Goal: Contribute content: Contribute content

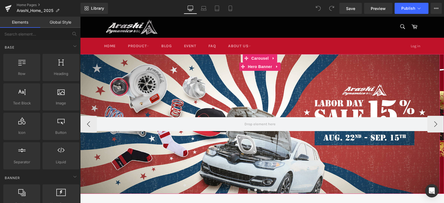
click at [187, 79] on div at bounding box center [260, 124] width 360 height 140
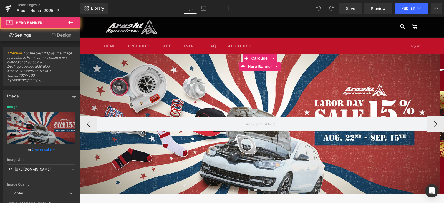
click at [260, 103] on div at bounding box center [260, 124] width 360 height 140
click at [253, 58] on span "Carousel" at bounding box center [260, 58] width 20 height 8
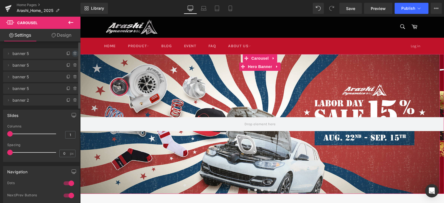
click at [73, 54] on icon at bounding box center [75, 53] width 4 height 4
click at [69, 55] on button "Delete" at bounding box center [69, 53] width 17 height 7
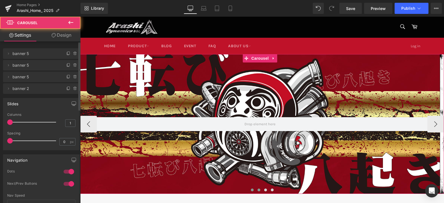
click at [258, 189] on span at bounding box center [259, 190] width 3 height 3
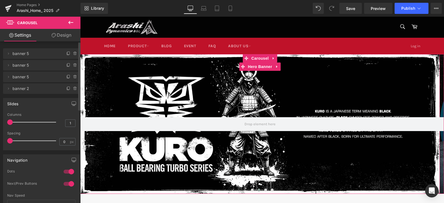
drag, startPoint x: 46, startPoint y: 68, endPoint x: 51, endPoint y: 66, distance: 5.2
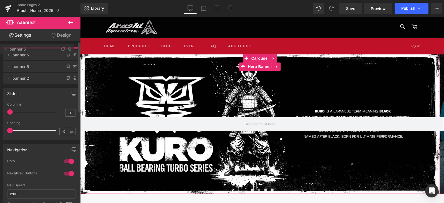
drag, startPoint x: 40, startPoint y: 66, endPoint x: 43, endPoint y: 50, distance: 16.3
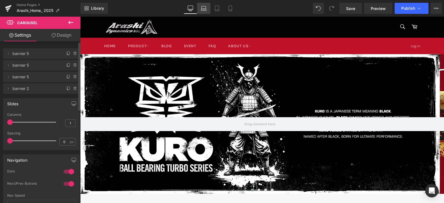
click at [205, 6] on icon at bounding box center [204, 9] width 6 height 6
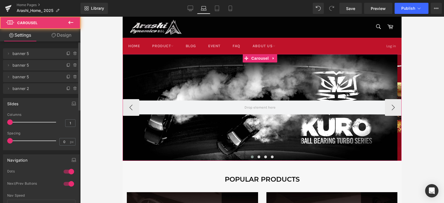
click at [251, 157] on span at bounding box center [252, 156] width 3 height 3
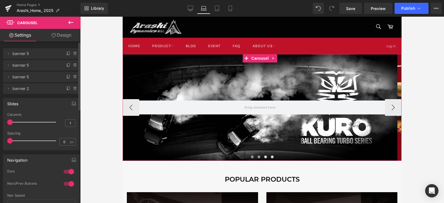
click at [259, 157] on button at bounding box center [259, 157] width 7 height 6
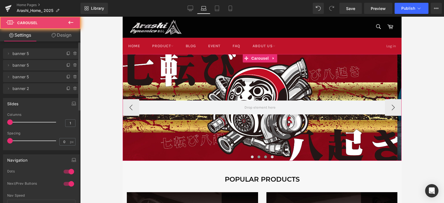
click at [262, 157] on button at bounding box center [265, 157] width 7 height 6
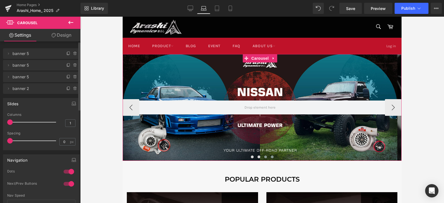
click at [269, 157] on button at bounding box center [272, 157] width 7 height 6
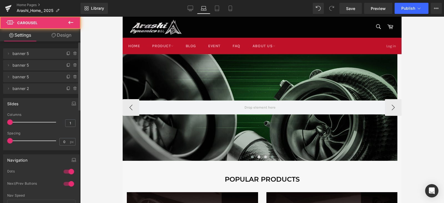
click at [249, 155] on button at bounding box center [252, 157] width 7 height 6
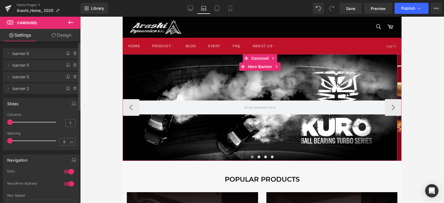
click at [255, 124] on div at bounding box center [260, 107] width 275 height 107
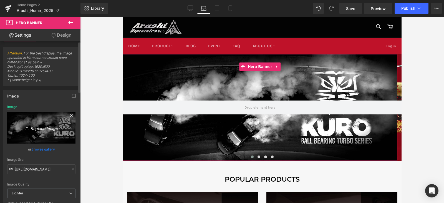
click at [38, 123] on link "Replace Image" at bounding box center [41, 128] width 68 height 32
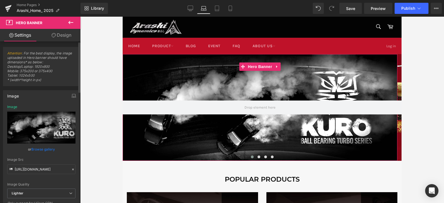
click at [42, 149] on link "Browse gallery" at bounding box center [43, 149] width 24 height 10
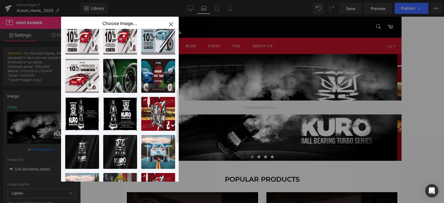
scroll to position [222, 0]
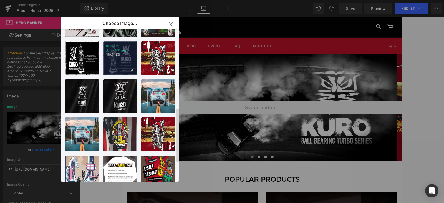
click at [104, 56] on div "KURO 武士...x400.jpg 199.61 KB" at bounding box center [120, 58] width 34 height 34
type input "[URL][DOMAIN_NAME]"
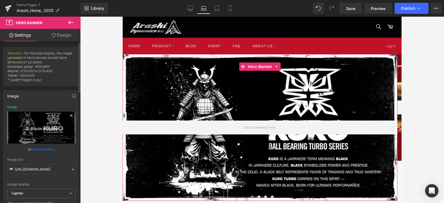
click at [45, 132] on link "Replace Image" at bounding box center [41, 128] width 68 height 32
click at [44, 145] on link "Browse gallery" at bounding box center [43, 149] width 24 height 10
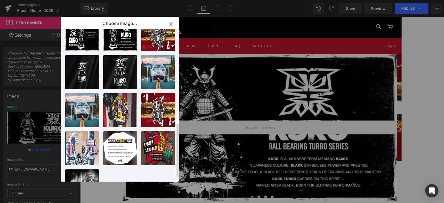
scroll to position [274, 0]
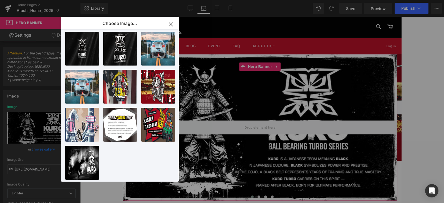
click at [34, 0] on div "Carousel You are previewing how the will restyle your page. You can not edit El…" at bounding box center [222, 0] width 444 height 0
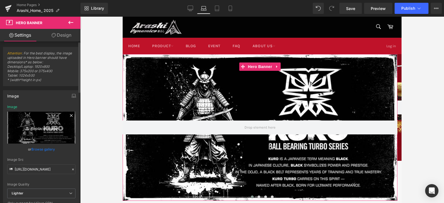
click at [42, 128] on icon "Replace Image" at bounding box center [41, 127] width 44 height 7
type input "C:\fakepath\KURO 武士_1920x745.jpg"
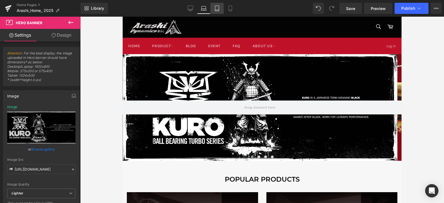
click at [217, 3] on link "Tablet" at bounding box center [216, 8] width 13 height 11
type input "[URL][DOMAIN_NAME]"
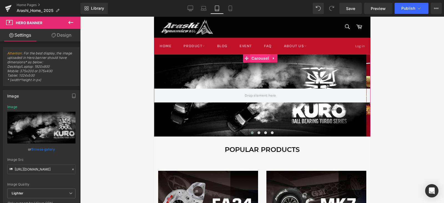
click at [260, 58] on span "Carousel" at bounding box center [260, 58] width 20 height 8
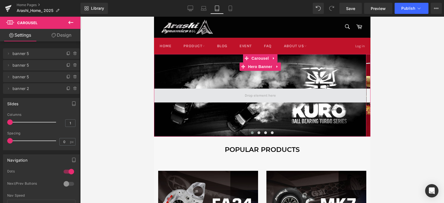
click at [252, 92] on span at bounding box center [260, 96] width 35 height 8
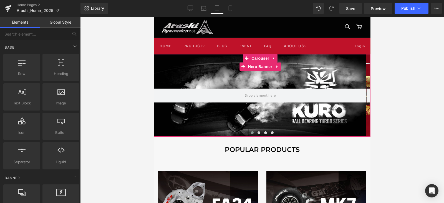
click at [262, 110] on div at bounding box center [260, 95] width 212 height 82
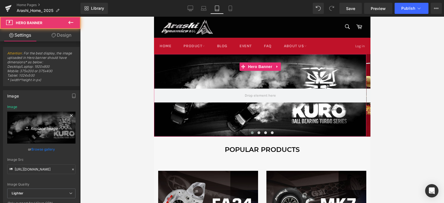
click at [30, 128] on icon "Replace Image" at bounding box center [41, 127] width 44 height 7
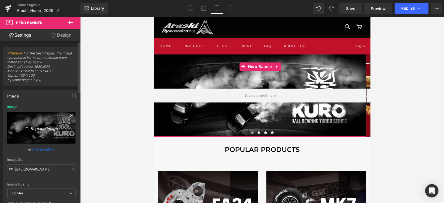
type input "C:\fakepath\KURO 武士_1920x745.jpg"
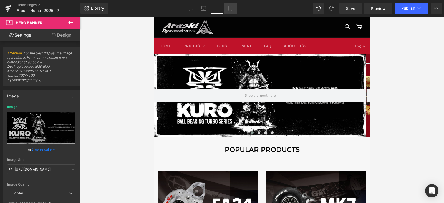
click at [231, 9] on icon at bounding box center [231, 9] width 6 height 6
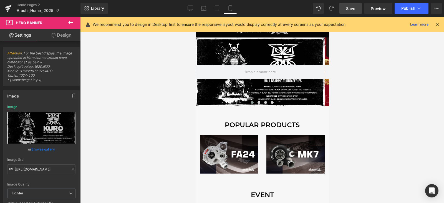
click at [350, 9] on span "Save" at bounding box center [350, 9] width 9 height 6
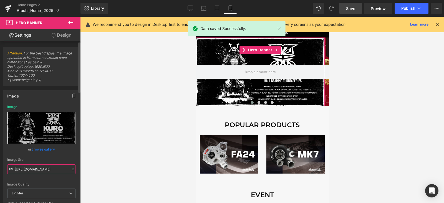
click at [44, 171] on input "[URL][DOMAIN_NAME]" at bounding box center [41, 169] width 68 height 10
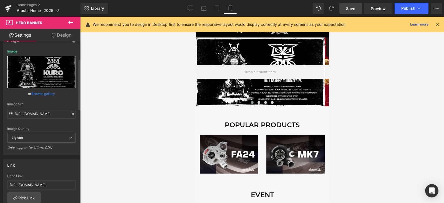
scroll to position [0, 0]
click at [49, 189] on div "Hero Link [URL][DOMAIN_NAME]" at bounding box center [41, 183] width 68 height 18
click at [49, 184] on input "[URL][DOMAIN_NAME]" at bounding box center [41, 184] width 68 height 9
click at [217, 11] on link "Tablet" at bounding box center [216, 8] width 13 height 11
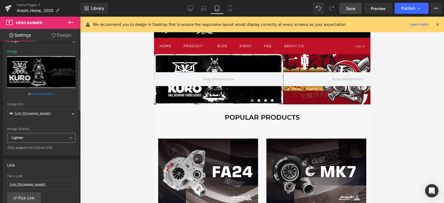
scroll to position [17, 0]
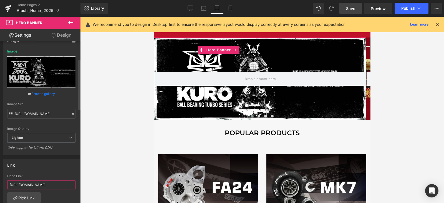
click at [49, 184] on input "[URL][DOMAIN_NAME]" at bounding box center [41, 184] width 68 height 9
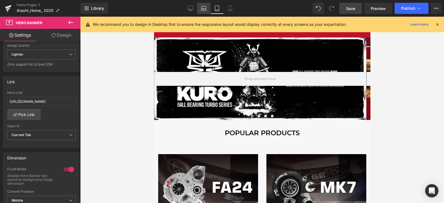
scroll to position [0, 0]
click at [209, 6] on link "Laptop" at bounding box center [203, 8] width 13 height 11
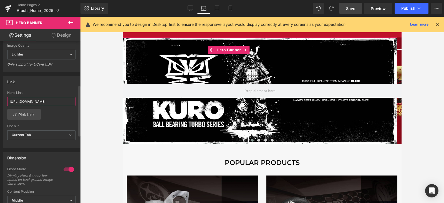
click at [58, 99] on input "[URL][DOMAIN_NAME]" at bounding box center [41, 101] width 68 height 9
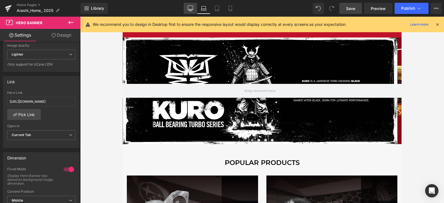
click at [190, 4] on link "Desktop" at bounding box center [190, 8] width 13 height 11
type input "[URL][DOMAIN_NAME]"
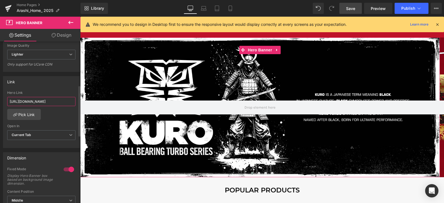
click at [56, 98] on input "[URL][DOMAIN_NAME]" at bounding box center [41, 101] width 68 height 9
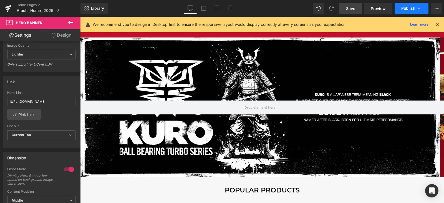
click at [415, 12] on button "Publish" at bounding box center [412, 8] width 34 height 11
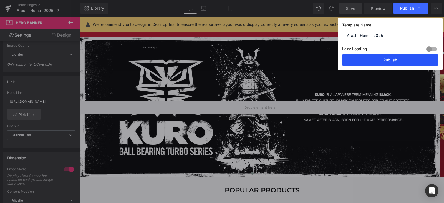
click at [383, 65] on button "Publish" at bounding box center [390, 59] width 96 height 11
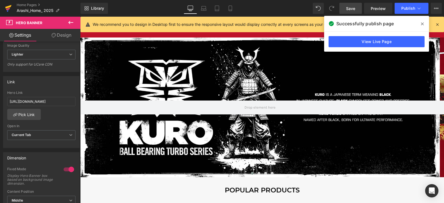
click at [12, 4] on link at bounding box center [8, 8] width 17 height 17
